Goal: Communication & Community: Answer question/provide support

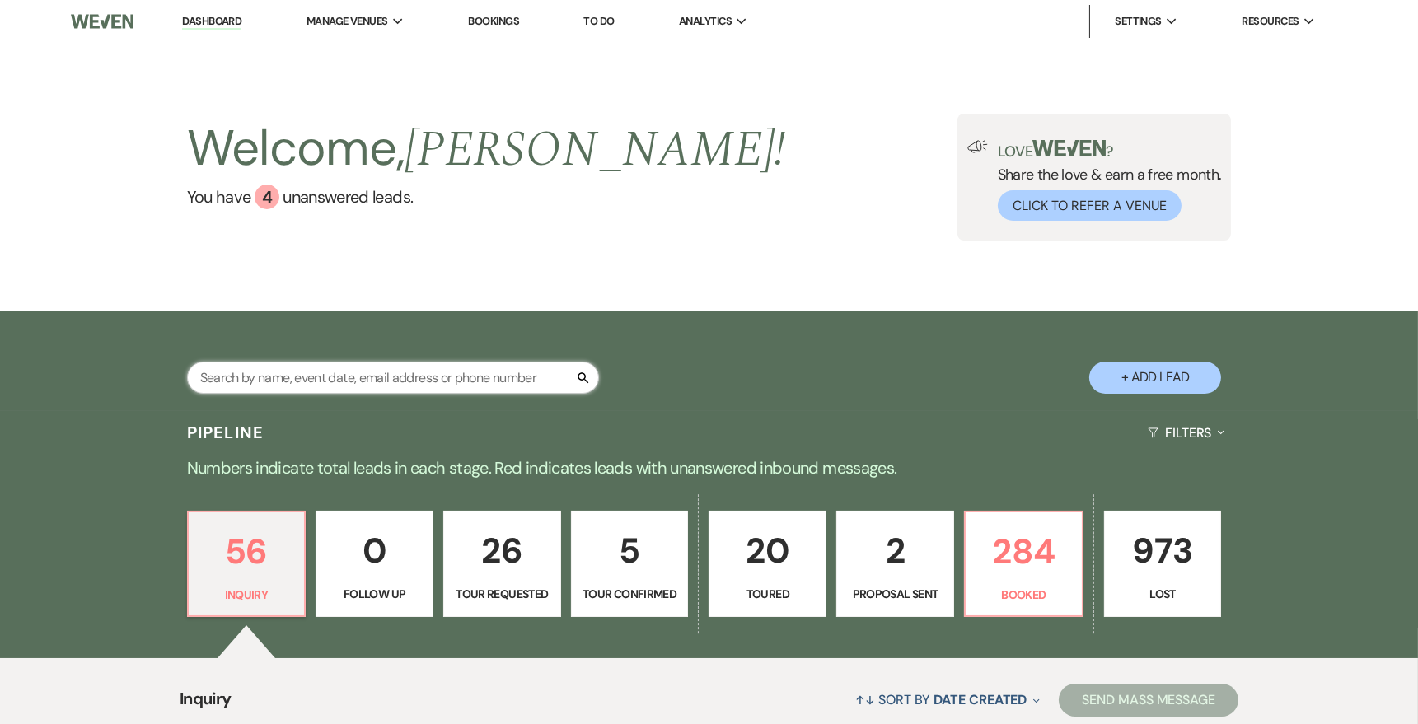
click at [300, 382] on input "text" at bounding box center [393, 378] width 412 height 32
type input "grace"
select select "5"
select select "8"
select select "10"
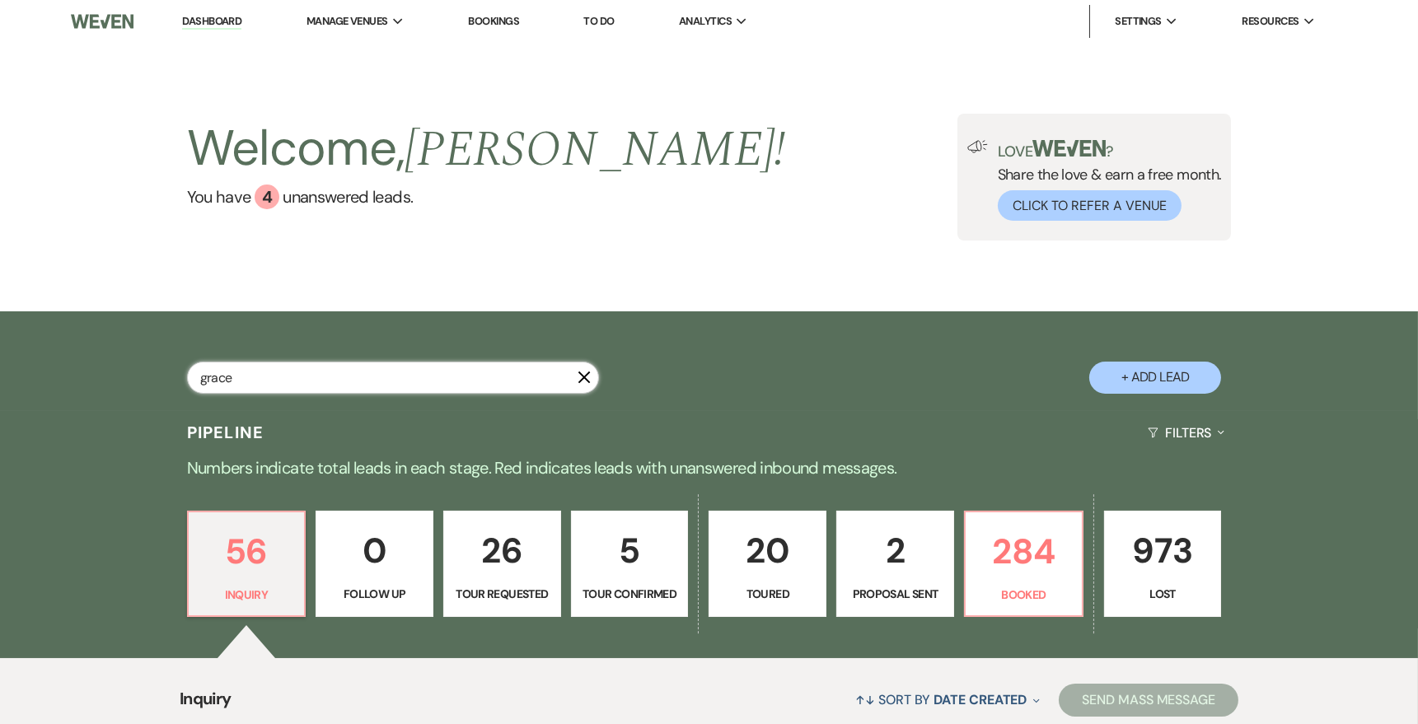
select select "8"
select select "5"
select select "8"
select select "5"
select select "8"
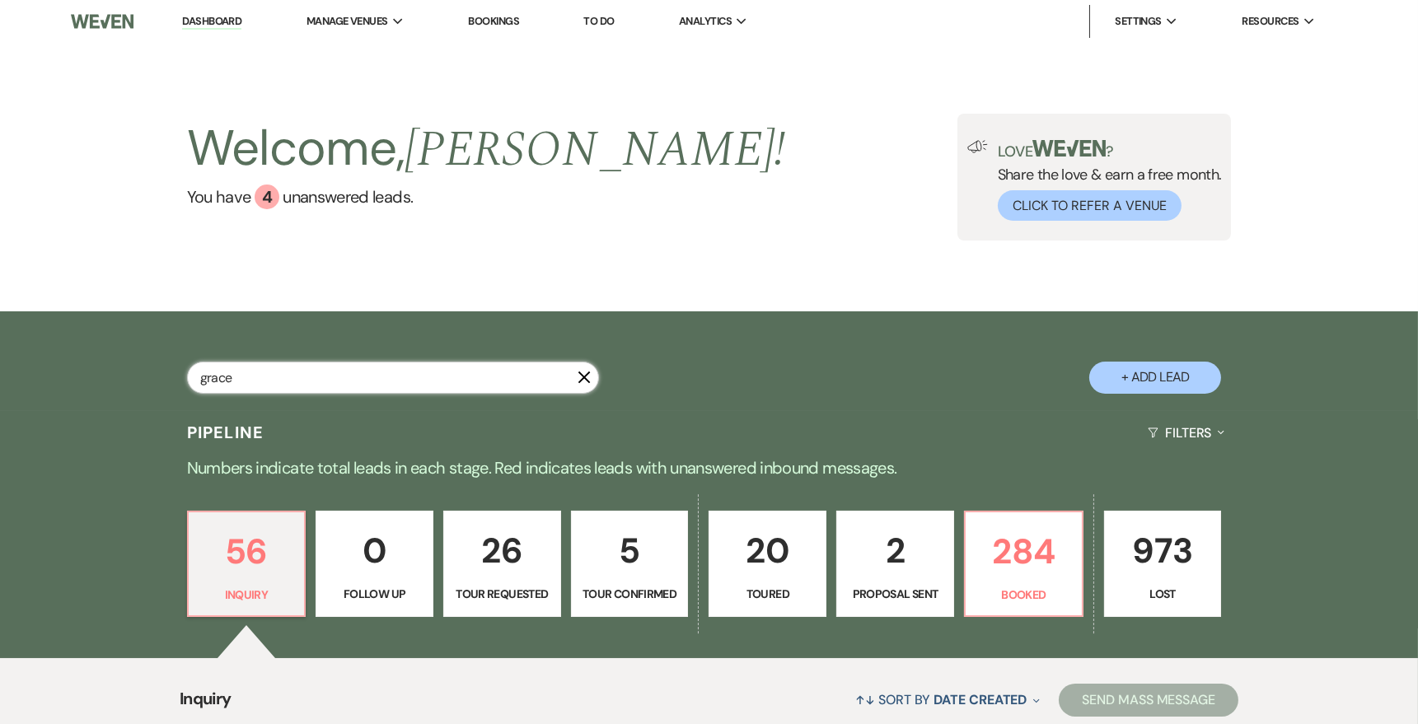
select select "6"
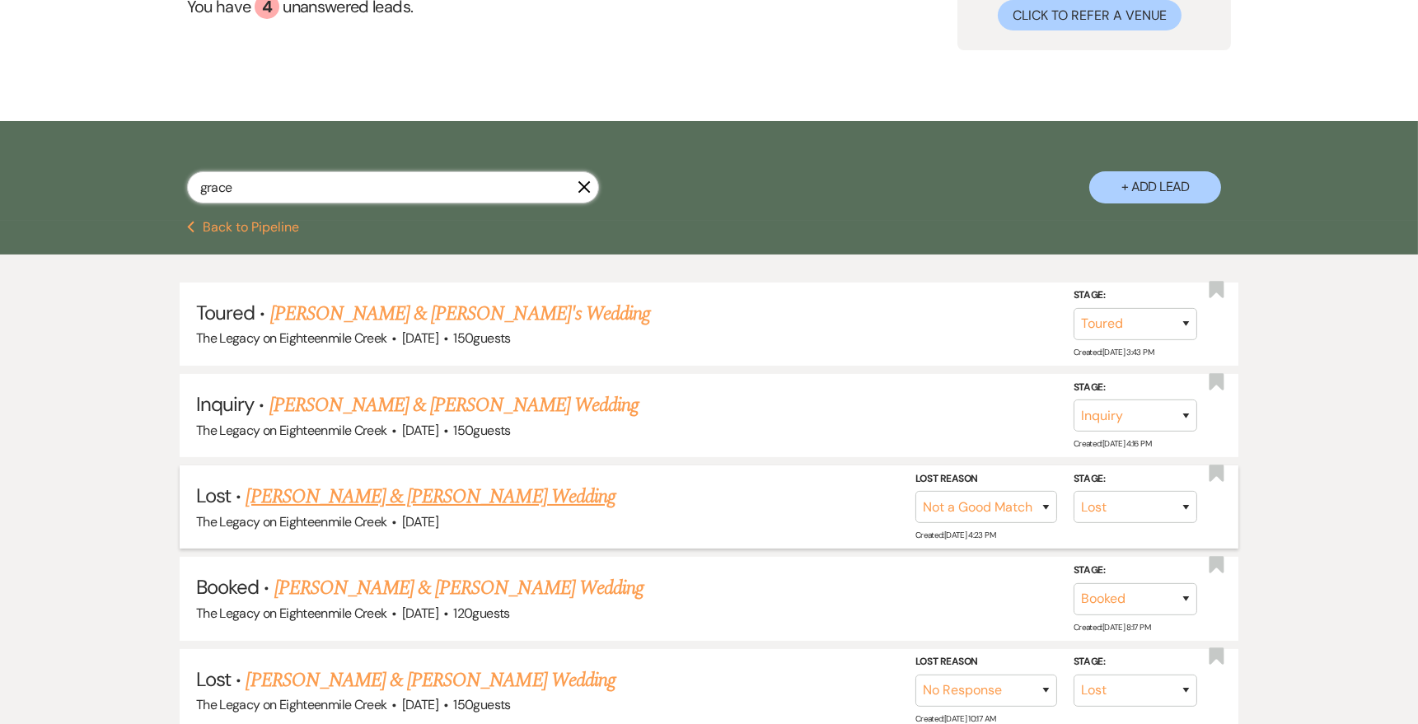
scroll to position [193, 0]
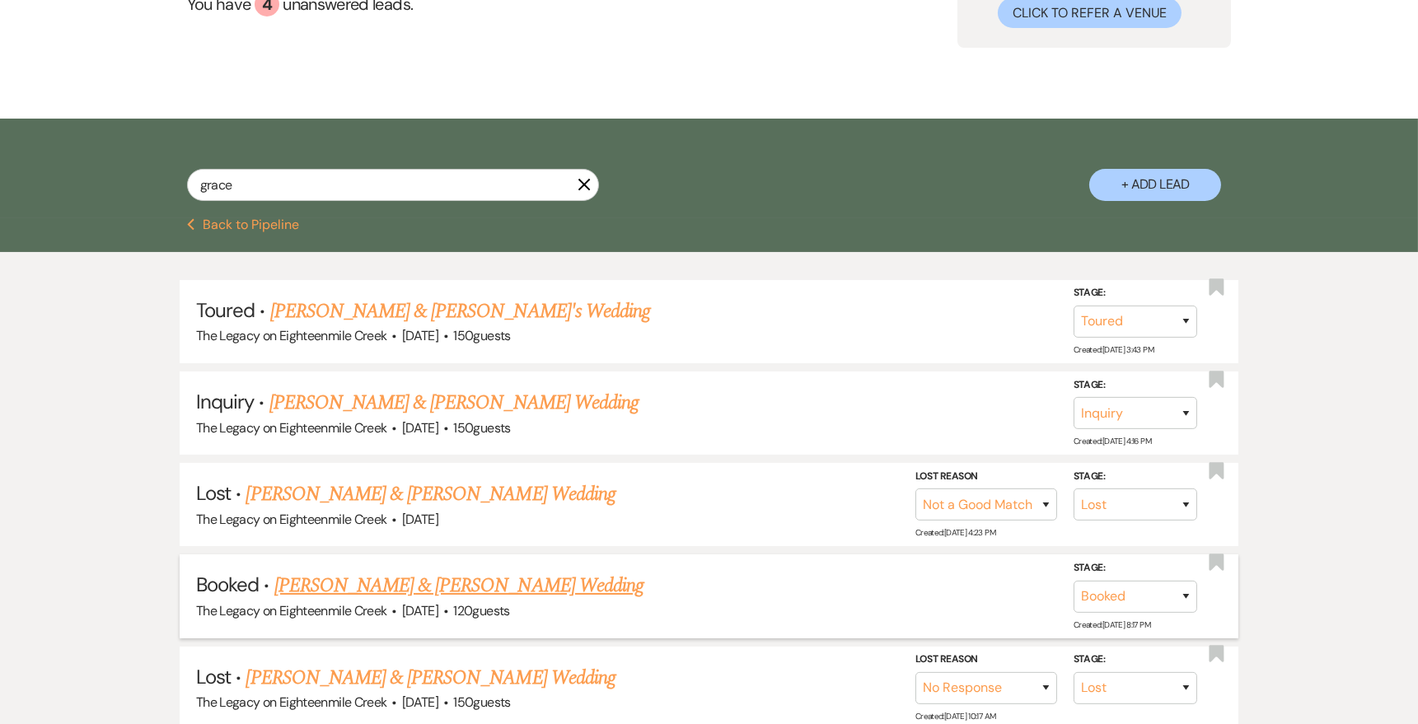
click at [569, 583] on link "[PERSON_NAME] & [PERSON_NAME] Wedding" at bounding box center [458, 586] width 369 height 30
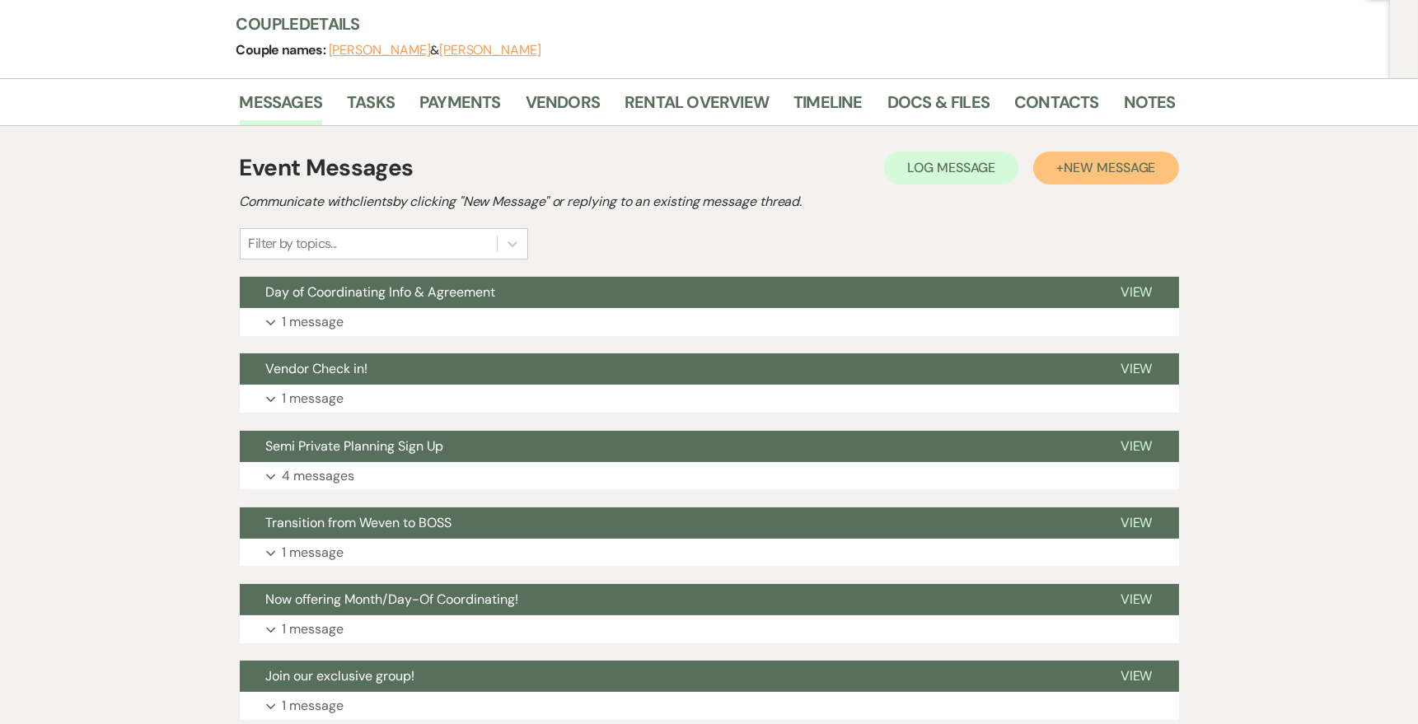
click at [1094, 172] on span "New Message" at bounding box center [1109, 167] width 91 height 17
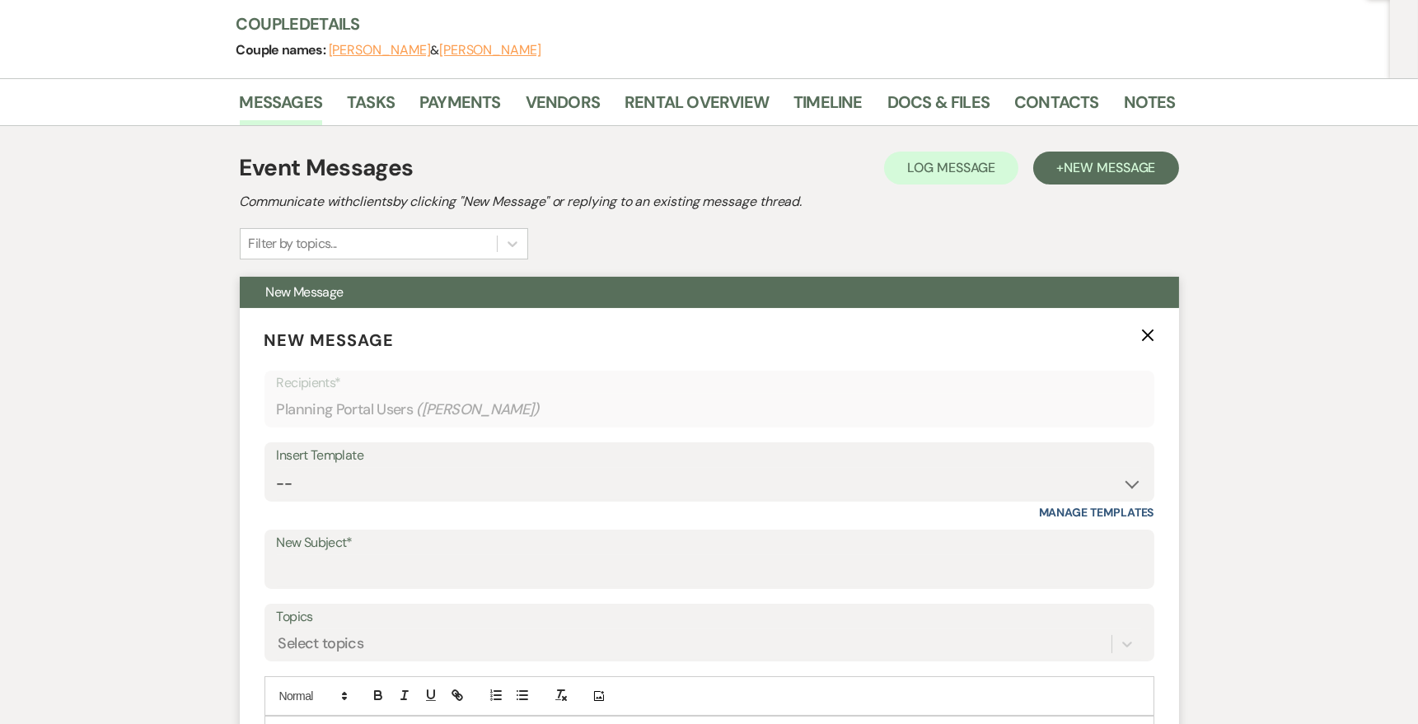
click at [848, 461] on div "Insert Template" at bounding box center [709, 456] width 865 height 24
click at [859, 477] on select "-- Inquiry Follow Up- Just checking in :) Tour Date/Time Confirmation Proposal …" at bounding box center [709, 484] width 865 height 32
select select "4596"
click at [277, 468] on select "-- Inquiry Follow Up- Just checking in :) Tour Date/Time Confirmation Proposal …" at bounding box center [709, 484] width 865 height 32
type input "2nd Planning Session Sign Up"
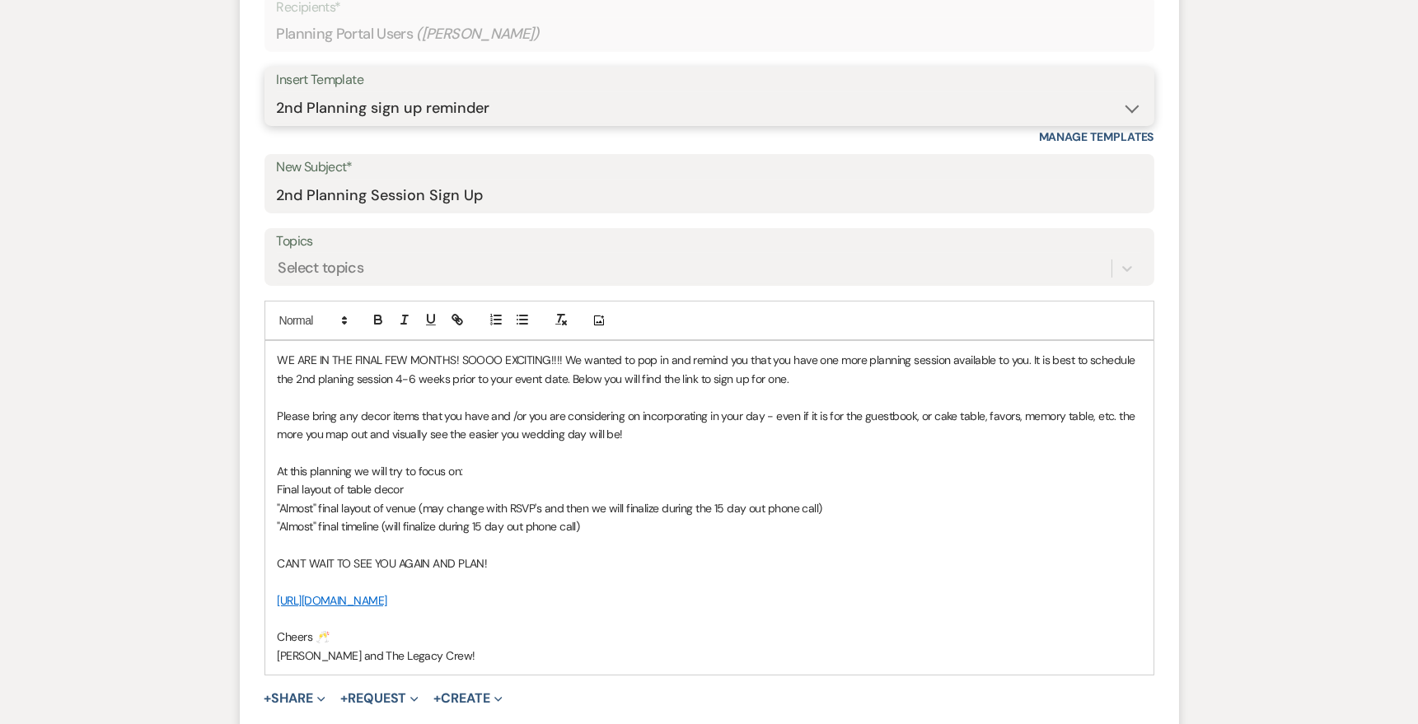
scroll to position [569, 0]
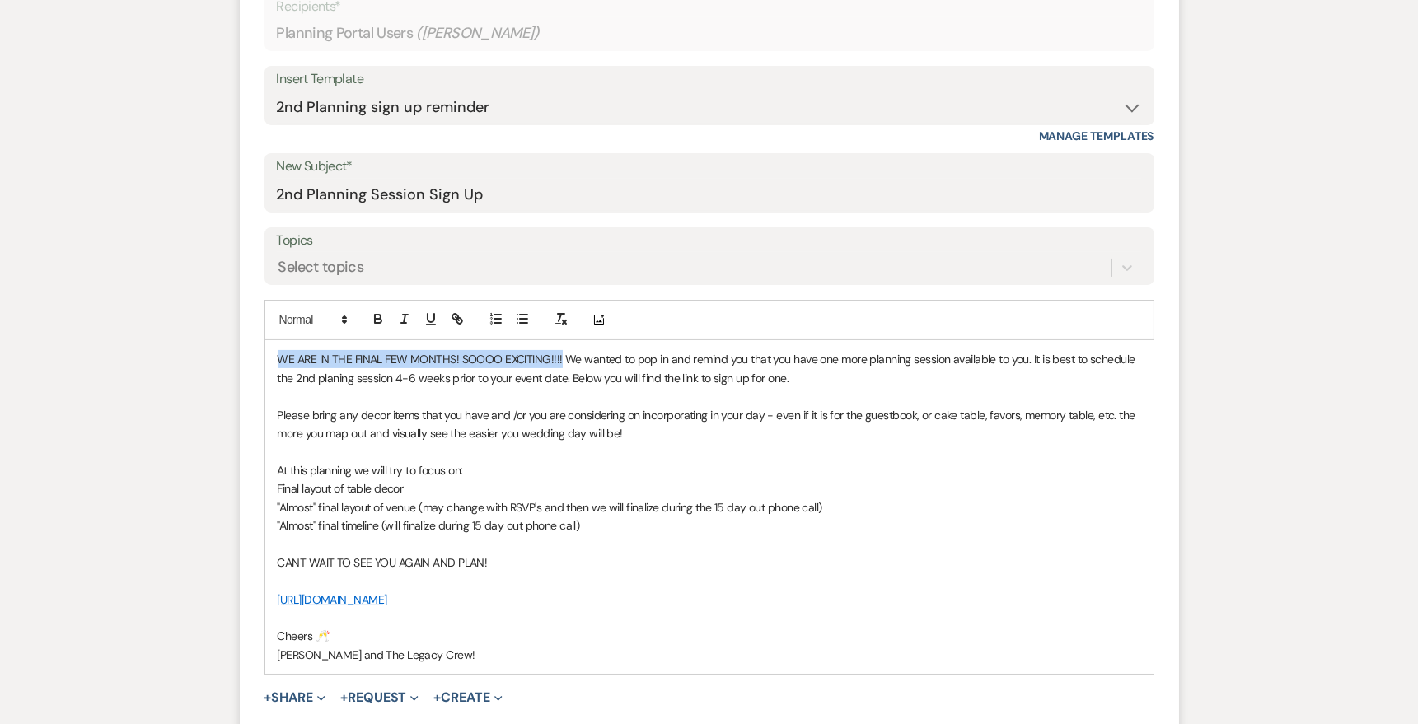
drag, startPoint x: 559, startPoint y: 354, endPoint x: 278, endPoint y: 344, distance: 281.2
click at [278, 344] on div "WE ARE IN THE FINAL FEW MONTHS! SOOOO EXCITING!!!! We wanted to pop in and remi…" at bounding box center [709, 507] width 888 height 334
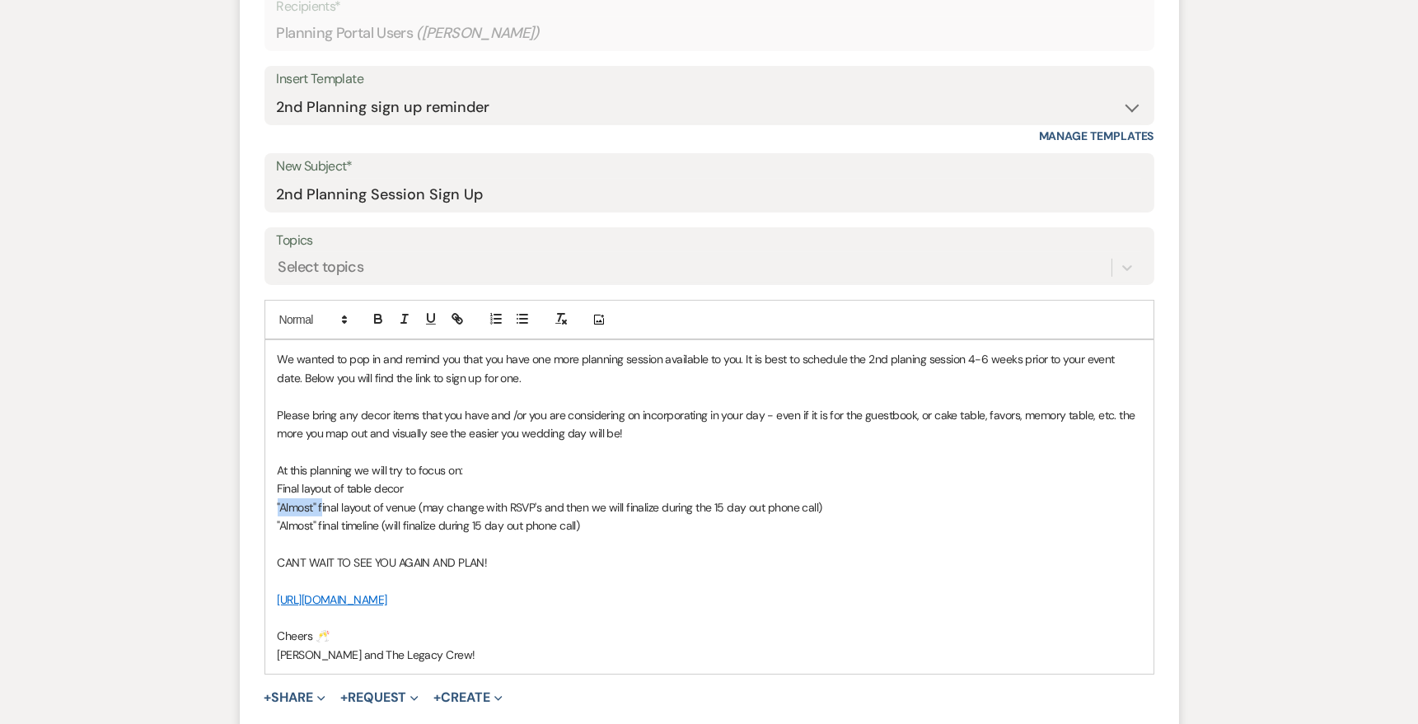
drag, startPoint x: 322, startPoint y: 501, endPoint x: 269, endPoint y: 496, distance: 53.8
click at [269, 499] on div "We wanted to pop in and remind you that you have one more planning session avai…" at bounding box center [709, 507] width 888 height 334
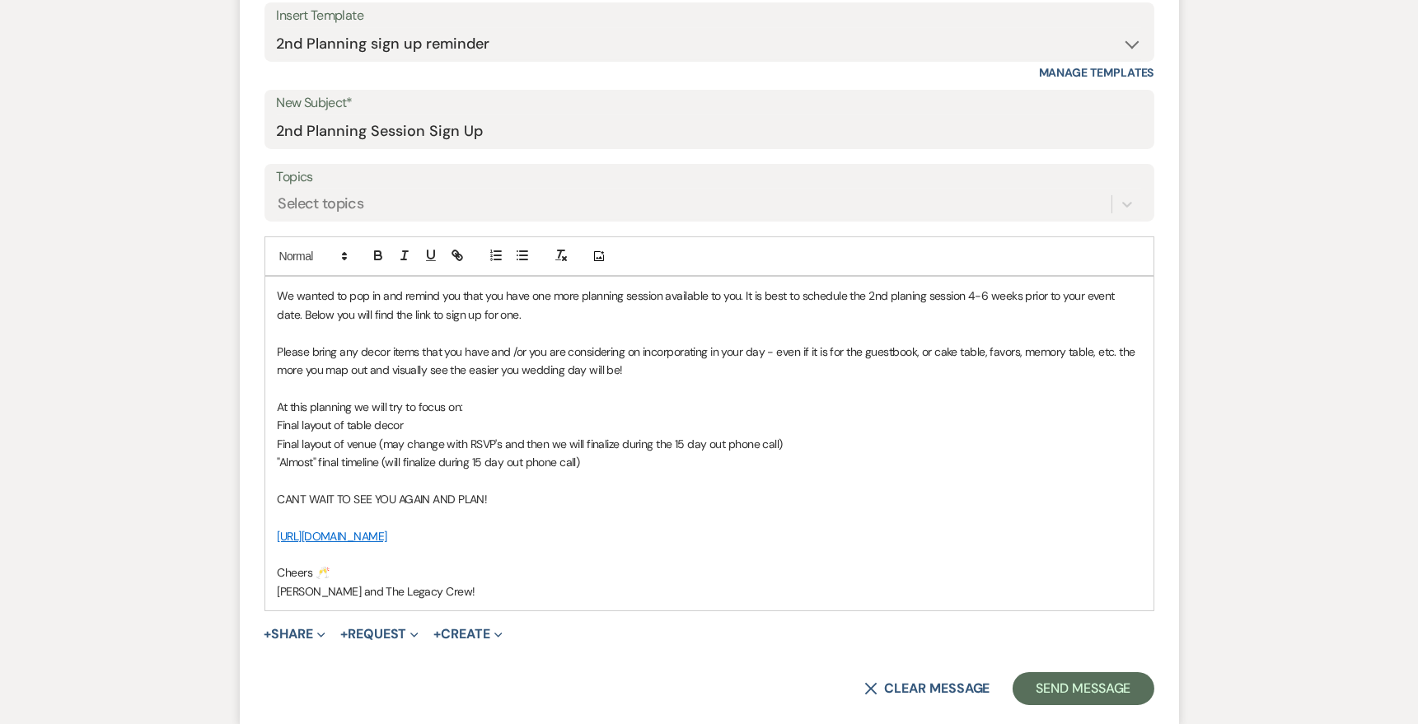
scroll to position [635, 0]
click at [278, 595] on p "[PERSON_NAME] and The Legacy Crew!" at bounding box center [710, 590] width 864 height 18
click at [368, 587] on p "[PERSON_NAME], [PERSON_NAME] and The Legacy Crew!" at bounding box center [710, 590] width 864 height 18
drag, startPoint x: 405, startPoint y: 294, endPoint x: 286, endPoint y: 294, distance: 118.7
click at [286, 294] on p "We wanted to pop in and remind you that you have one more planning session avai…" at bounding box center [710, 303] width 864 height 37
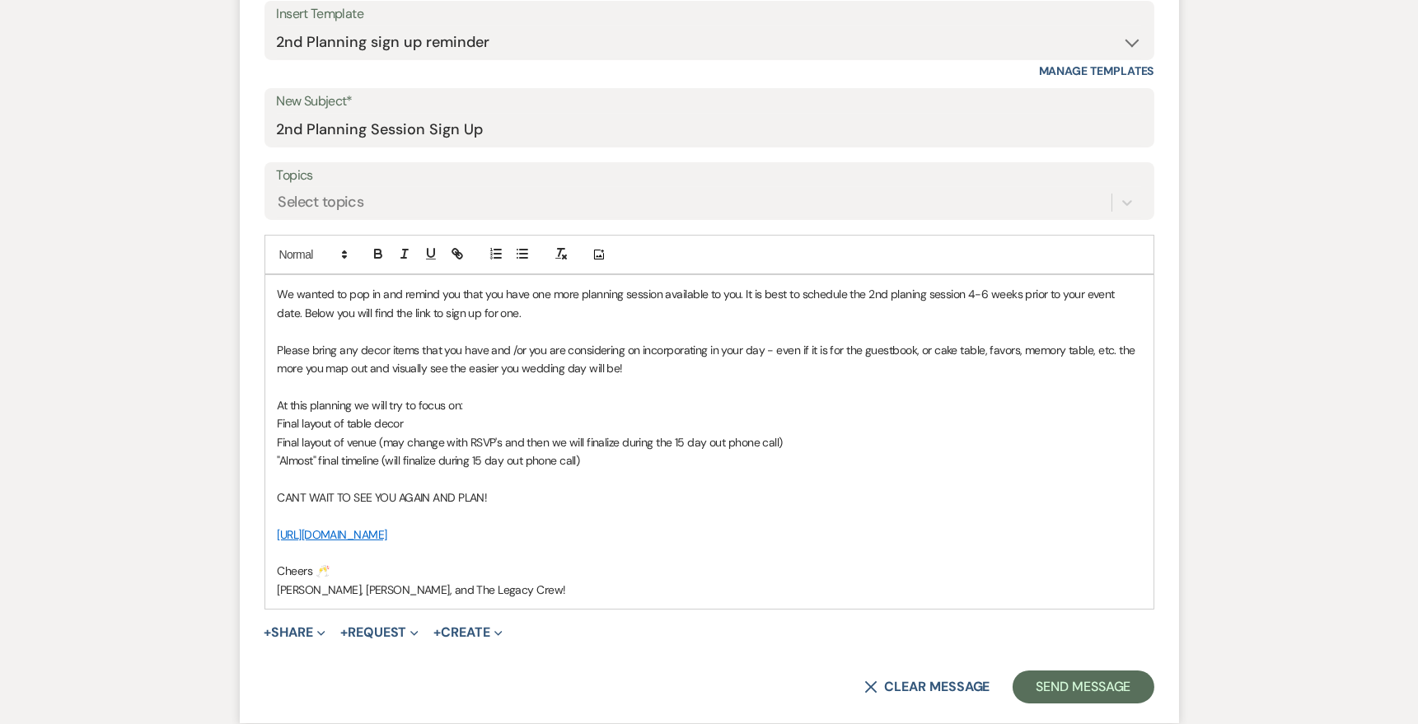
click at [542, 326] on p at bounding box center [710, 331] width 864 height 18
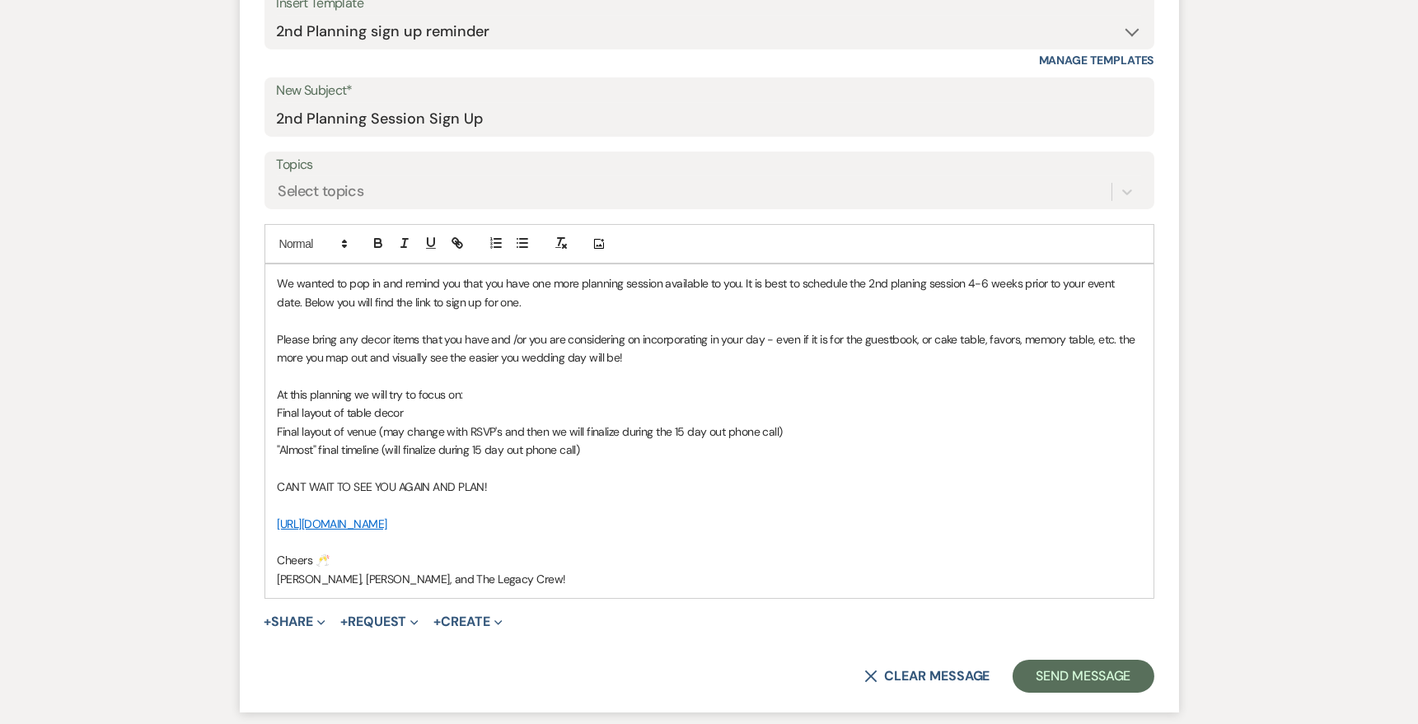
scroll to position [644, 0]
drag, startPoint x: 740, startPoint y: 282, endPoint x: 283, endPoint y: 268, distance: 456.8
click at [283, 268] on div "We wanted to pop in and remind you that you have one more planning session avai…" at bounding box center [709, 432] width 888 height 334
drag, startPoint x: 316, startPoint y: 302, endPoint x: 956, endPoint y: 278, distance: 640.0
click at [956, 278] on p "Below is the link to sign up for your 2nd planning session. It is best to sched…" at bounding box center [710, 293] width 864 height 37
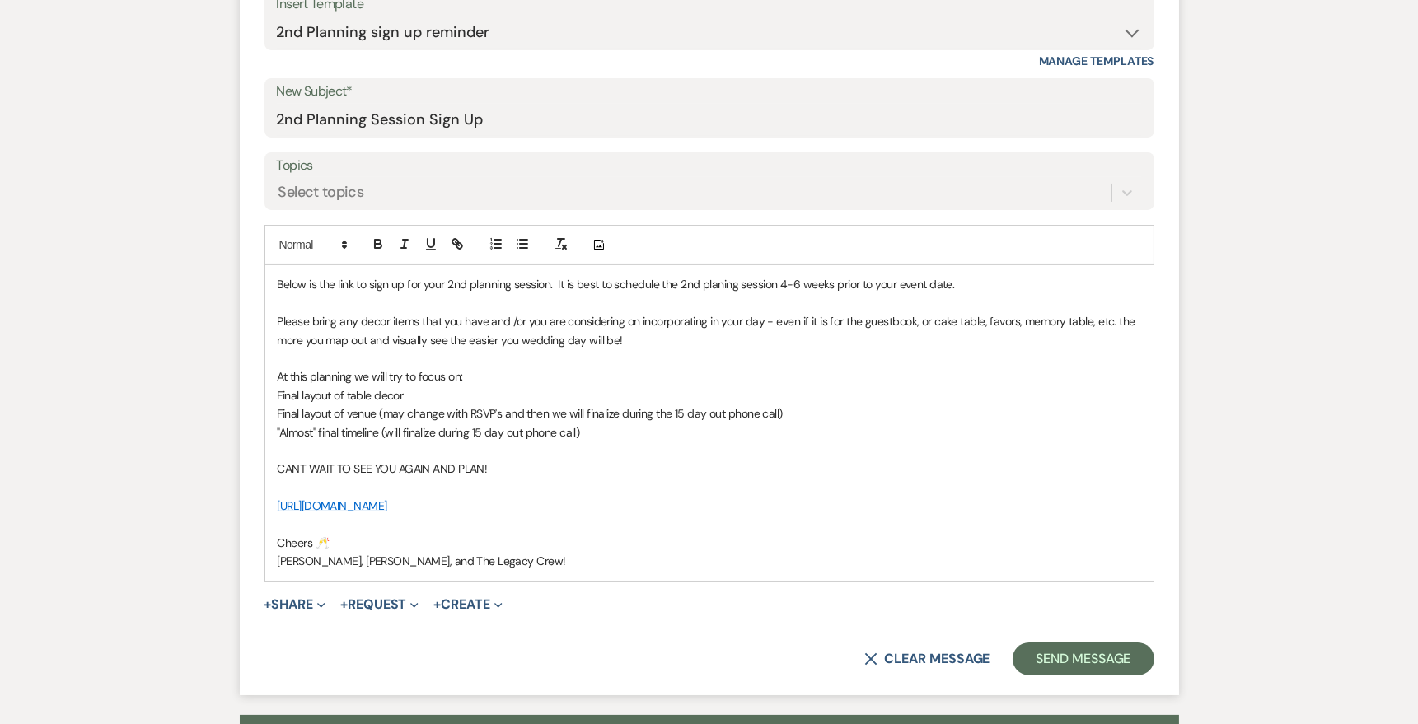
click at [275, 278] on div "Below is the link to sign up for your 2nd planning session. It is best to sched…" at bounding box center [709, 422] width 888 height 315
click at [1071, 654] on button "Send Message" at bounding box center [1083, 659] width 141 height 33
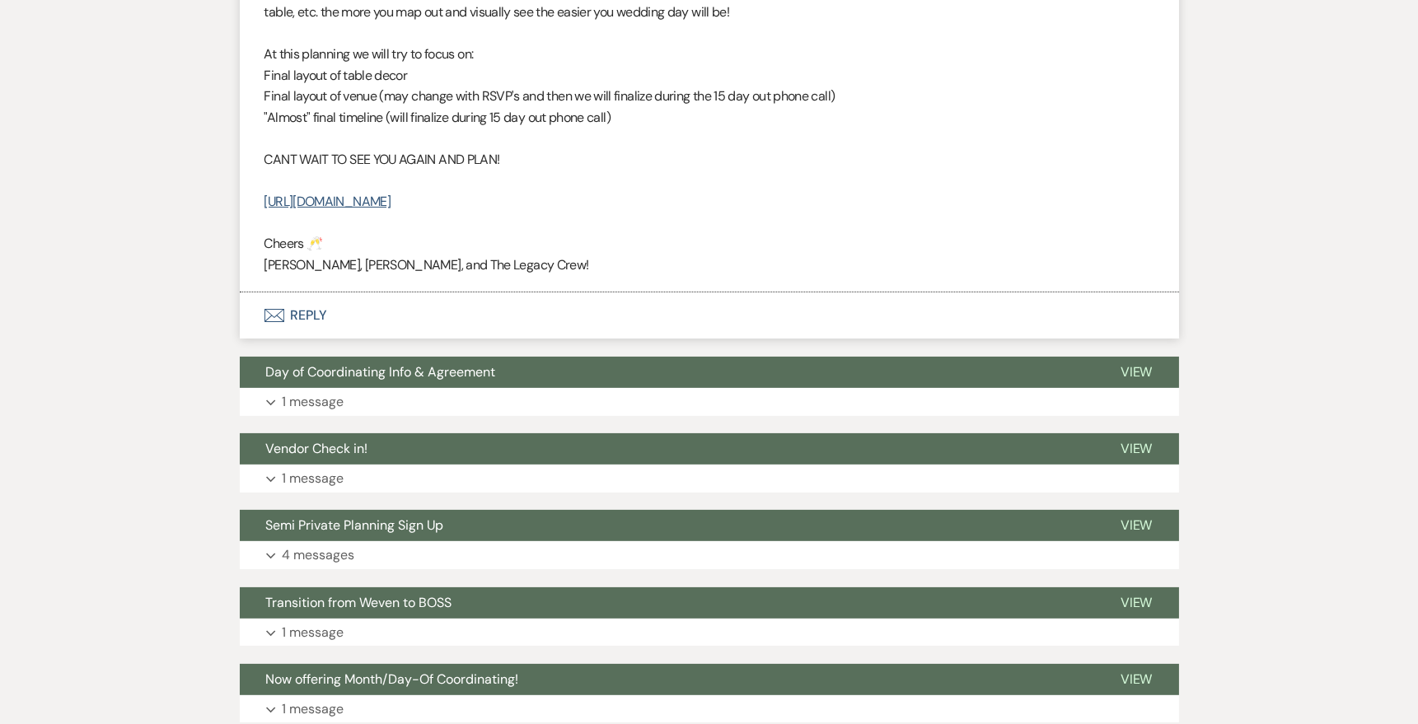
scroll to position [646, 0]
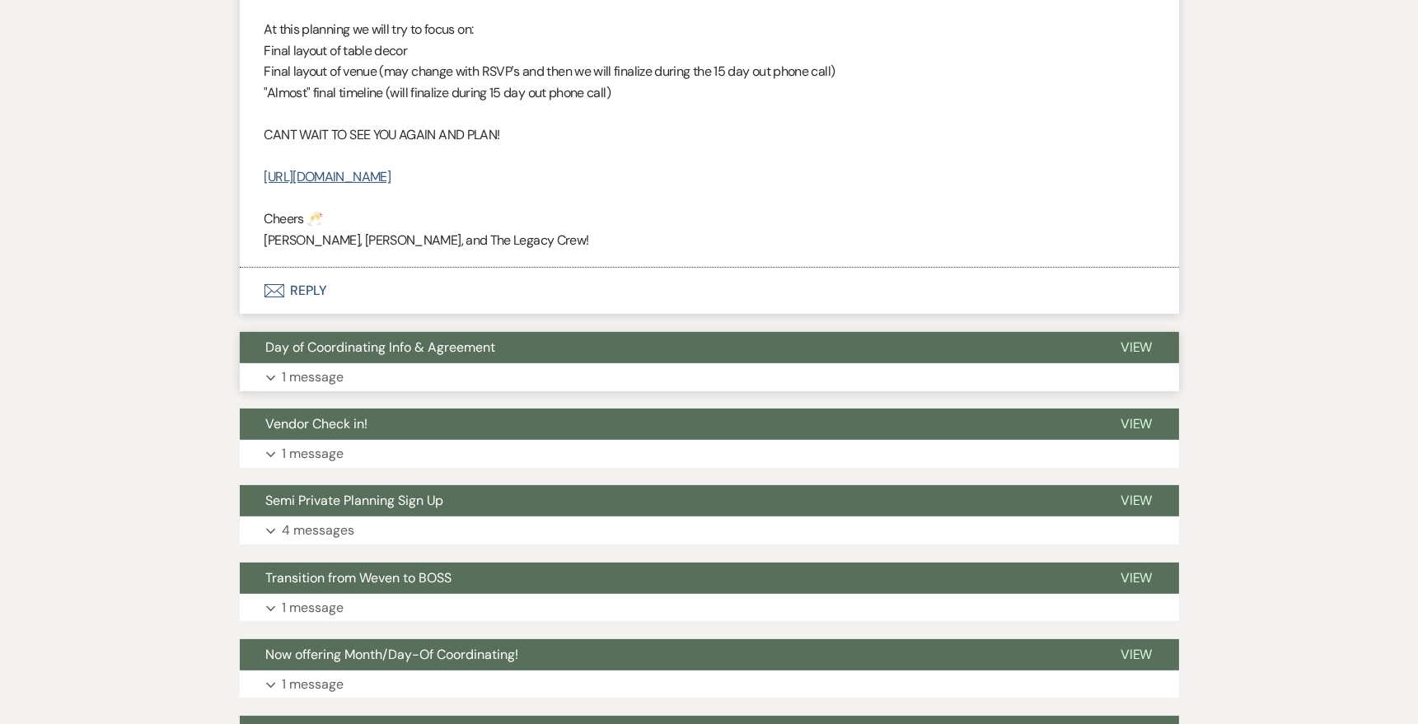
click at [1146, 339] on span "View" at bounding box center [1137, 347] width 32 height 17
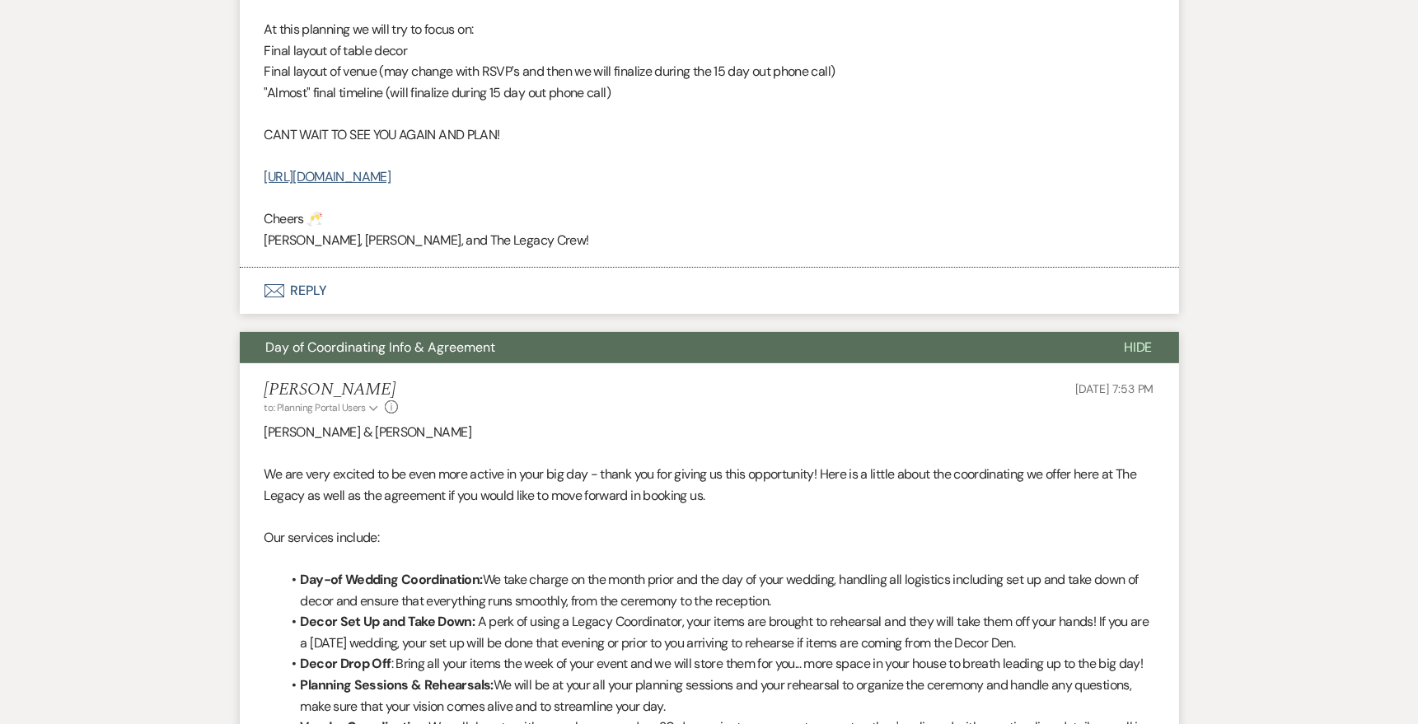
click at [1146, 343] on span "Hide" at bounding box center [1138, 347] width 29 height 17
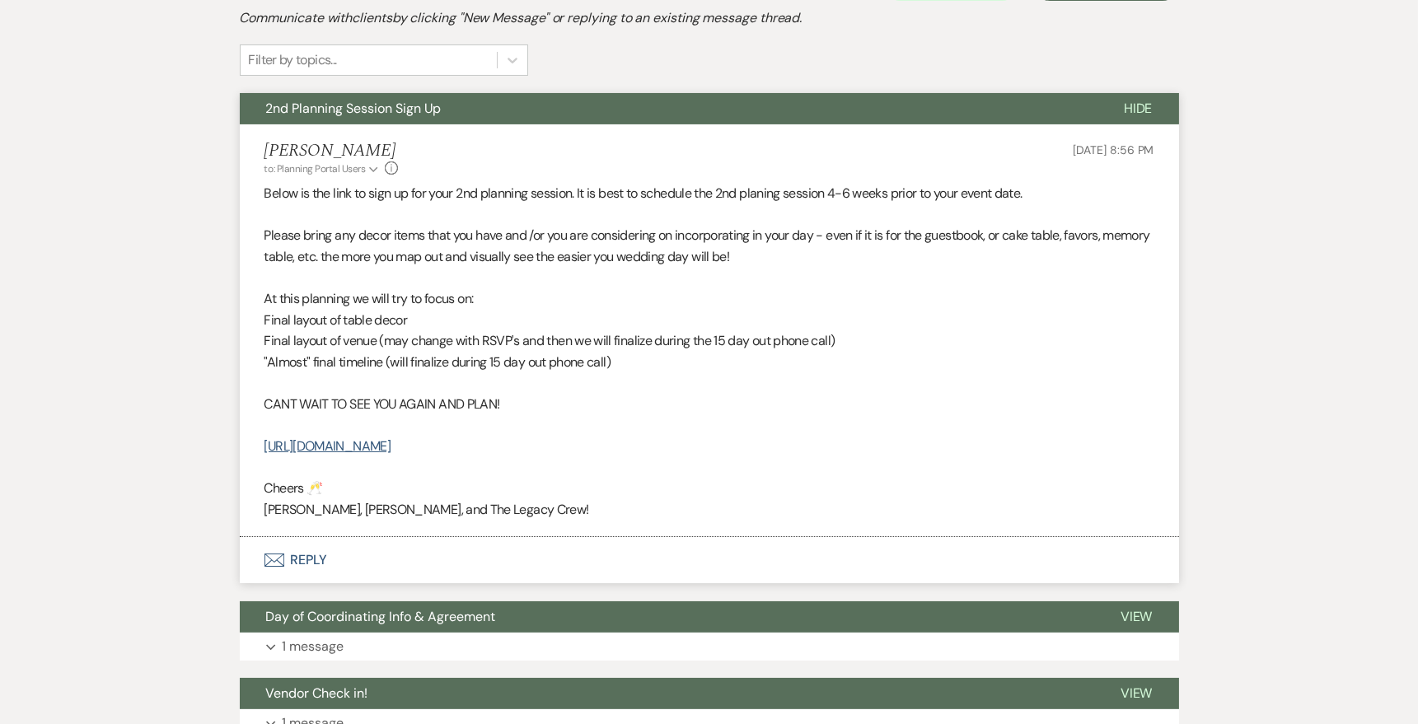
scroll to position [352, 0]
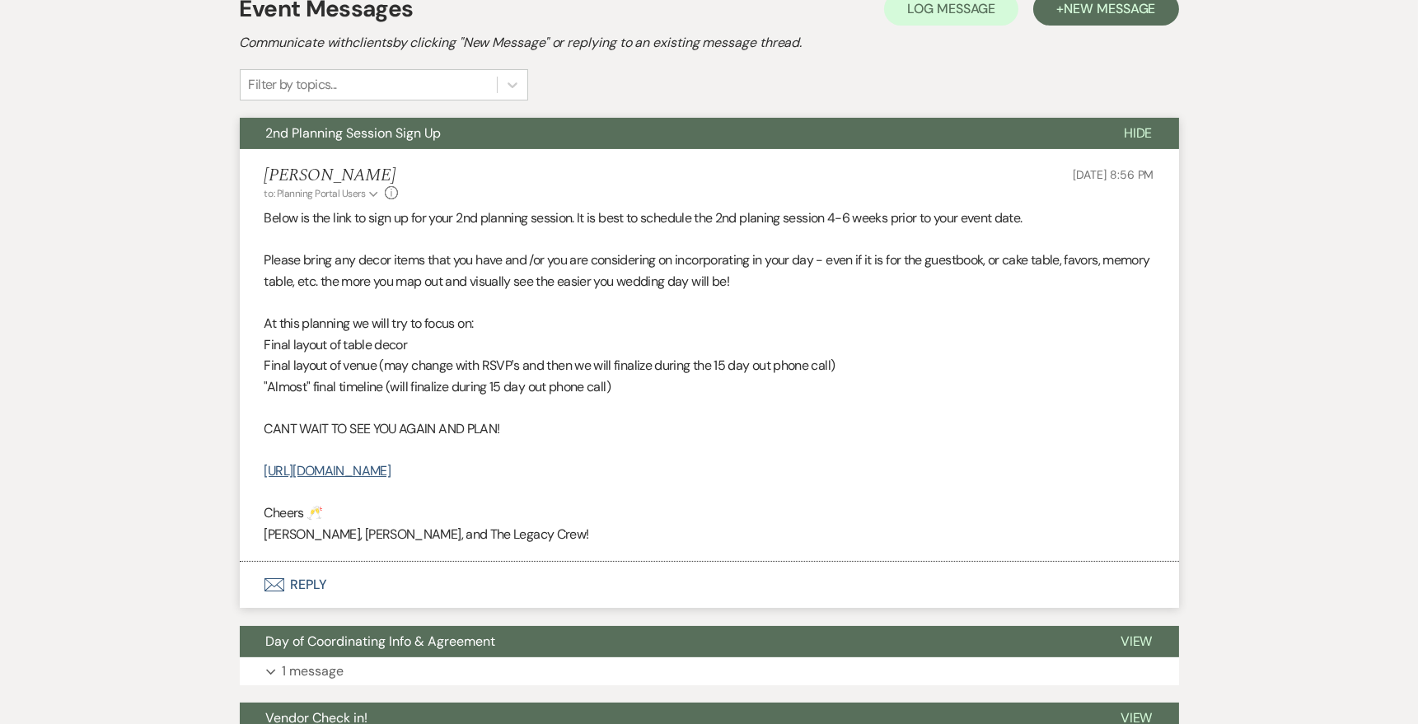
click at [1141, 133] on span "Hide" at bounding box center [1138, 132] width 29 height 17
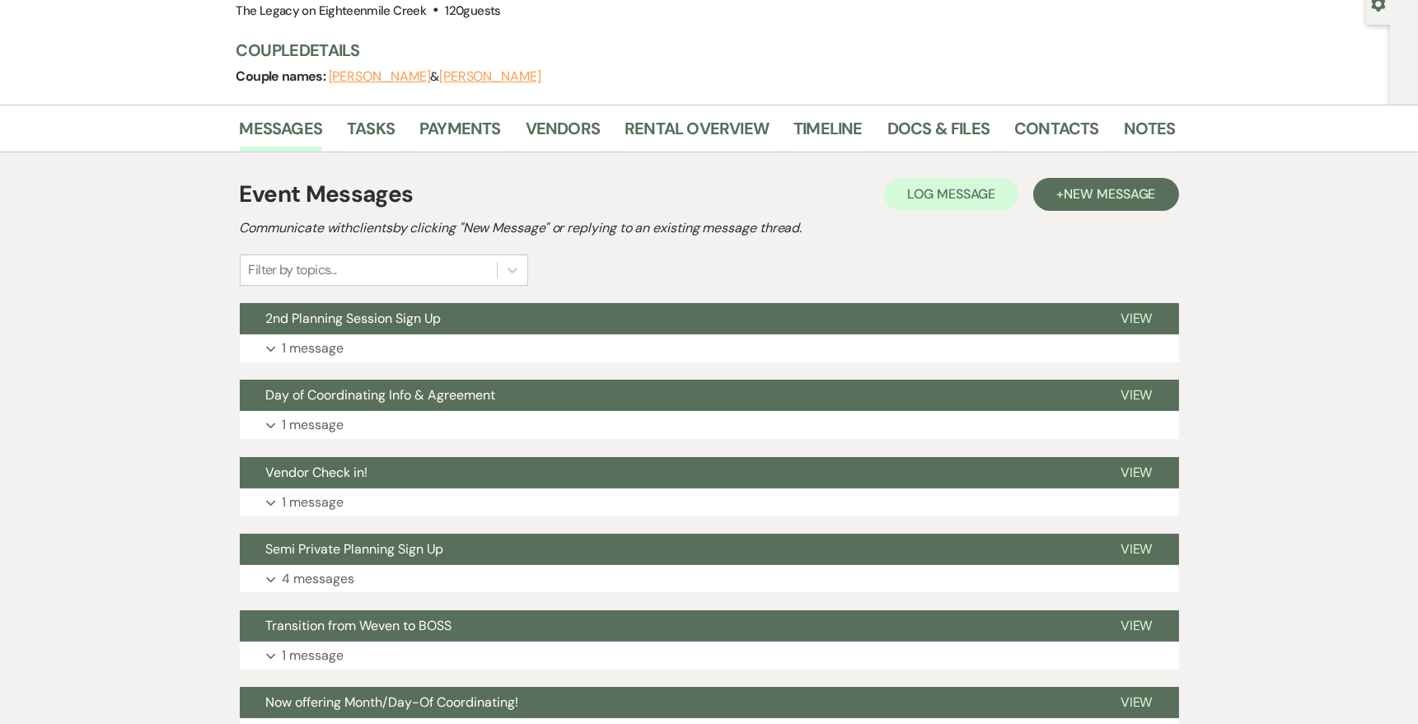
scroll to position [0, 0]
